Goal: Information Seeking & Learning: Learn about a topic

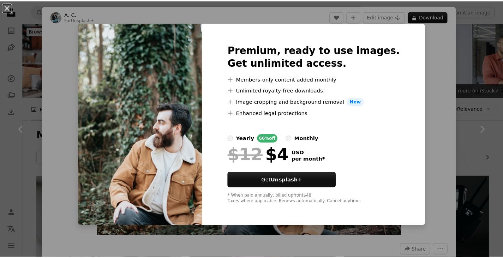
scroll to position [4857, 0]
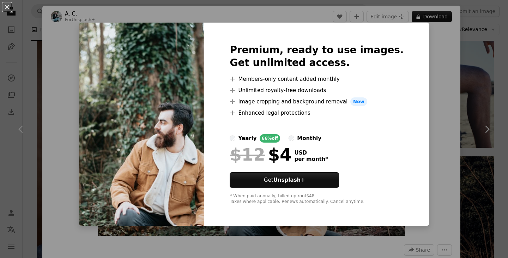
click at [436, 95] on div "An X shape Premium, ready to use images. Get unlimited access. A plus sign Memb…" at bounding box center [254, 129] width 508 height 258
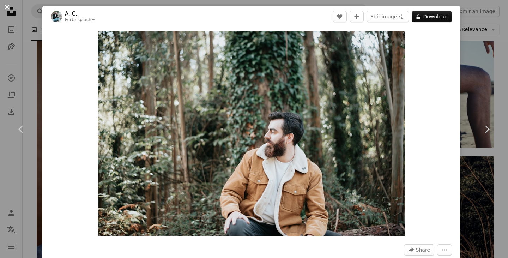
click at [11, 5] on button "An X shape" at bounding box center [7, 7] width 8 height 8
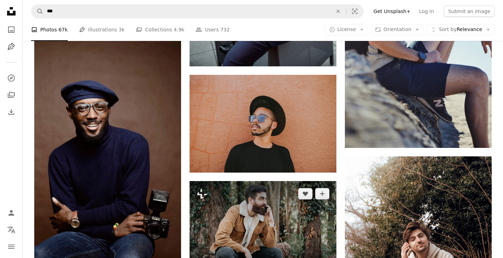
click at [264, 222] on img at bounding box center [262, 230] width 147 height 98
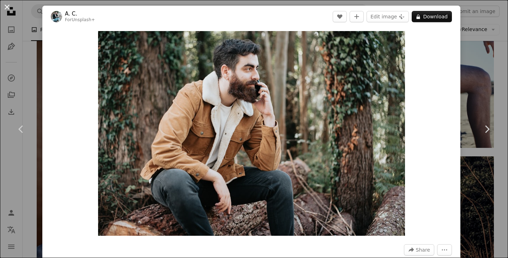
click at [5, 3] on button "An X shape" at bounding box center [7, 7] width 8 height 8
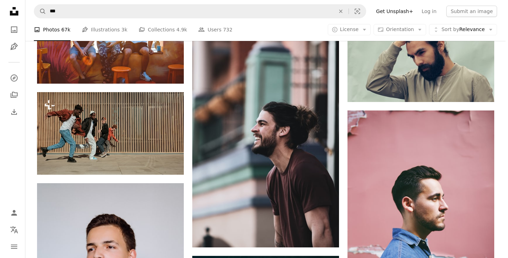
scroll to position [5560, 0]
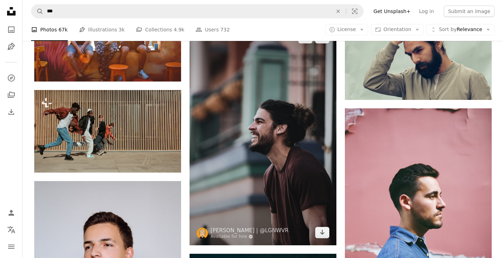
click at [296, 171] on img at bounding box center [262, 135] width 147 height 220
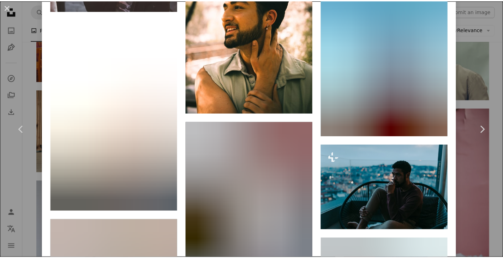
scroll to position [3299, 0]
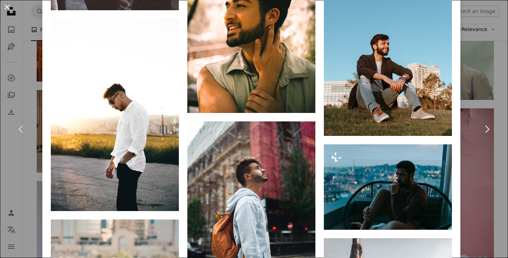
click at [6, 5] on button "An X shape" at bounding box center [7, 7] width 8 height 8
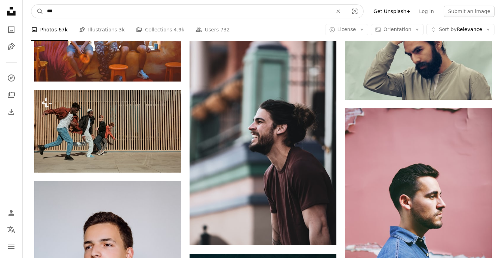
drag, startPoint x: 61, startPoint y: 13, endPoint x: 12, endPoint y: 20, distance: 49.9
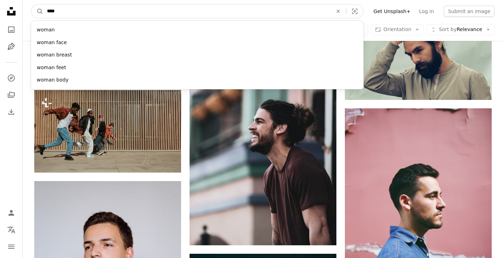
type input "*****"
click button "A magnifying glass" at bounding box center [37, 11] width 12 height 13
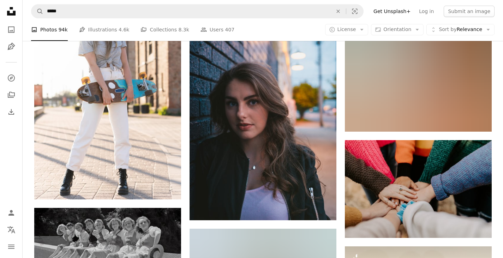
scroll to position [7405, 0]
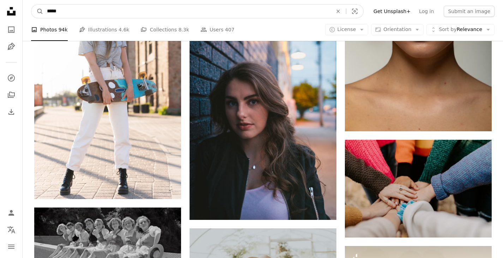
click at [112, 13] on input "*****" at bounding box center [186, 11] width 287 height 13
type input "**********"
click button "A magnifying glass" at bounding box center [37, 11] width 12 height 13
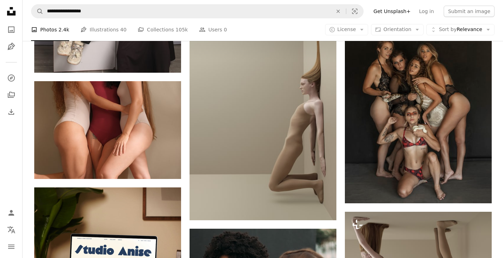
scroll to position [1240, 0]
